Goal: Task Accomplishment & Management: Use online tool/utility

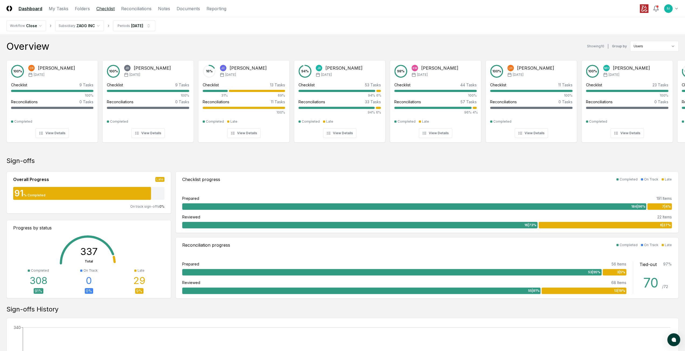
click at [103, 9] on link "Checklist" at bounding box center [105, 8] width 18 height 6
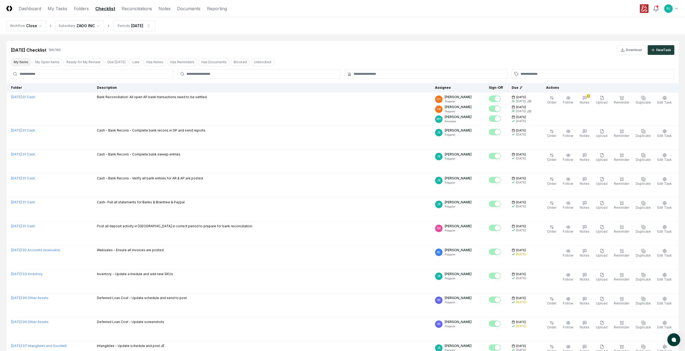
click at [20, 59] on button "My Items" at bounding box center [21, 62] width 20 height 8
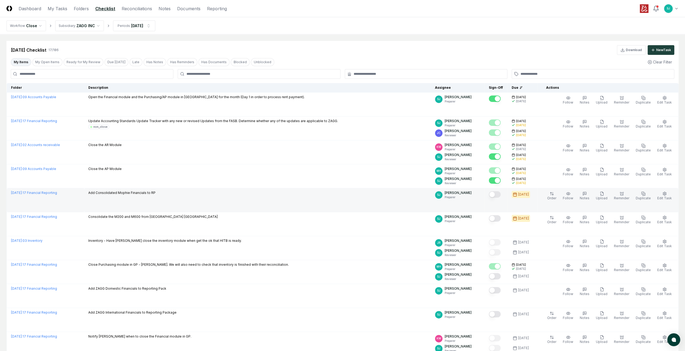
click at [501, 193] on button "Mark complete" at bounding box center [495, 194] width 12 height 6
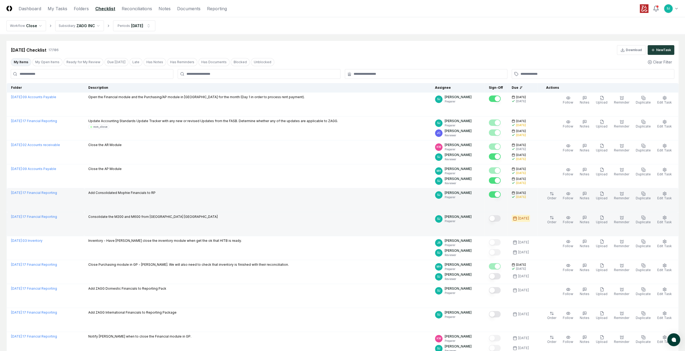
click at [501, 216] on button "Mark complete" at bounding box center [495, 218] width 12 height 6
click at [282, 15] on header "CloseCore Dashboard My Tasks Folders Checklist Reconciliations Notes Documents …" at bounding box center [342, 8] width 685 height 17
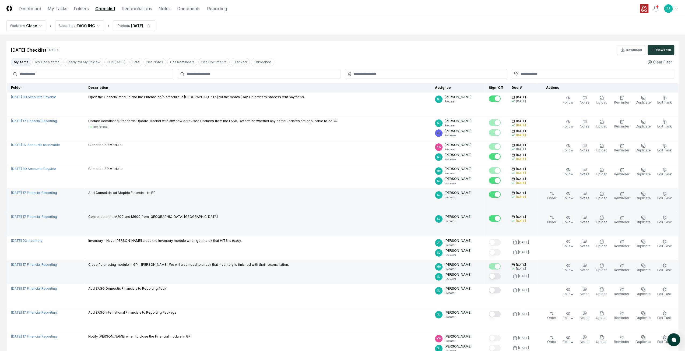
click at [499, 273] on button "Mark complete" at bounding box center [495, 276] width 12 height 6
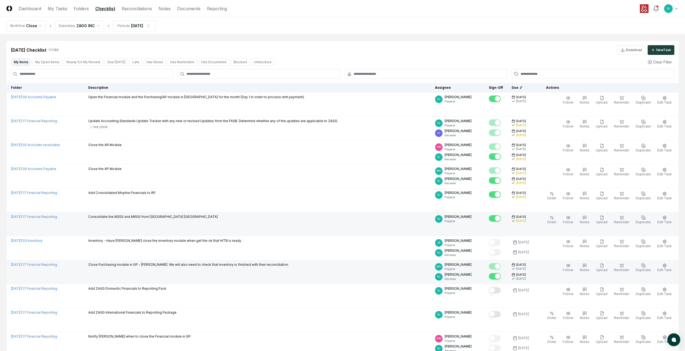
click at [210, 42] on div "[DATE] Checklist 17 / 186 Download New Task" at bounding box center [342, 48] width 672 height 14
